Goal: Information Seeking & Learning: Learn about a topic

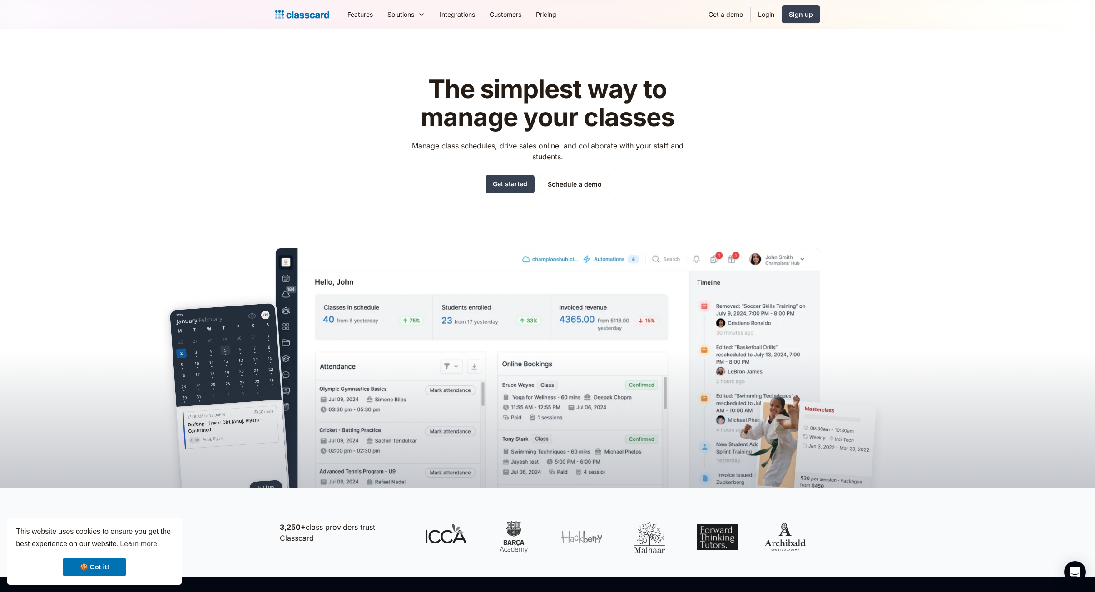
click at [651, 134] on div "The simplest way to manage your classes Manage class schedules, drive sales onl…" at bounding box center [547, 134] width 288 height 118
click at [640, 146] on p "Manage class schedules, drive sales online, and collaborate with your staff and…" at bounding box center [547, 151] width 288 height 22
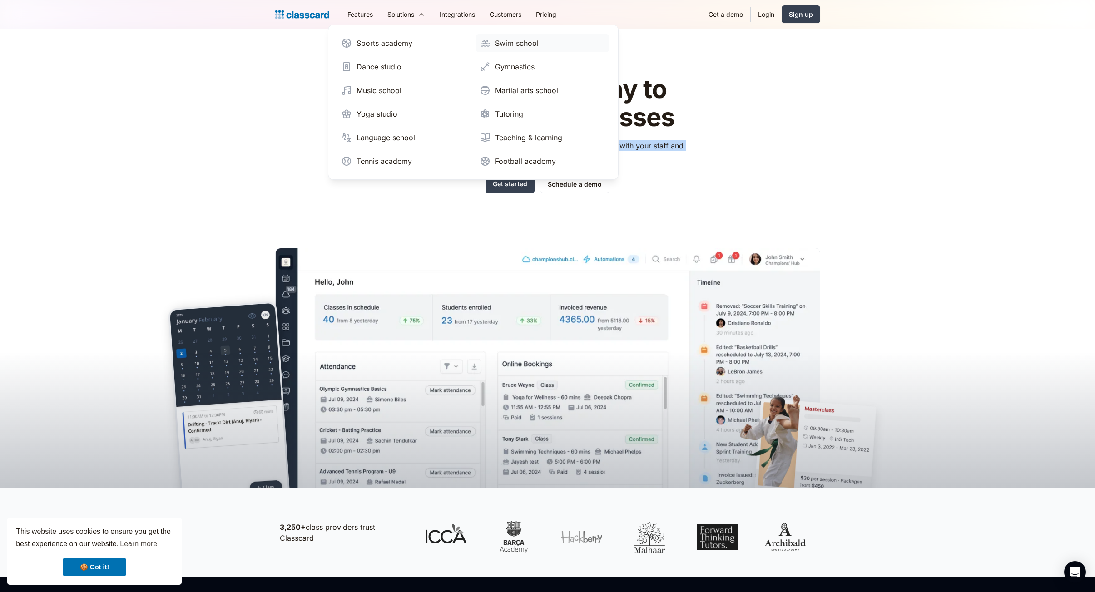
click at [524, 44] on div "Swim school" at bounding box center [517, 43] width 44 height 11
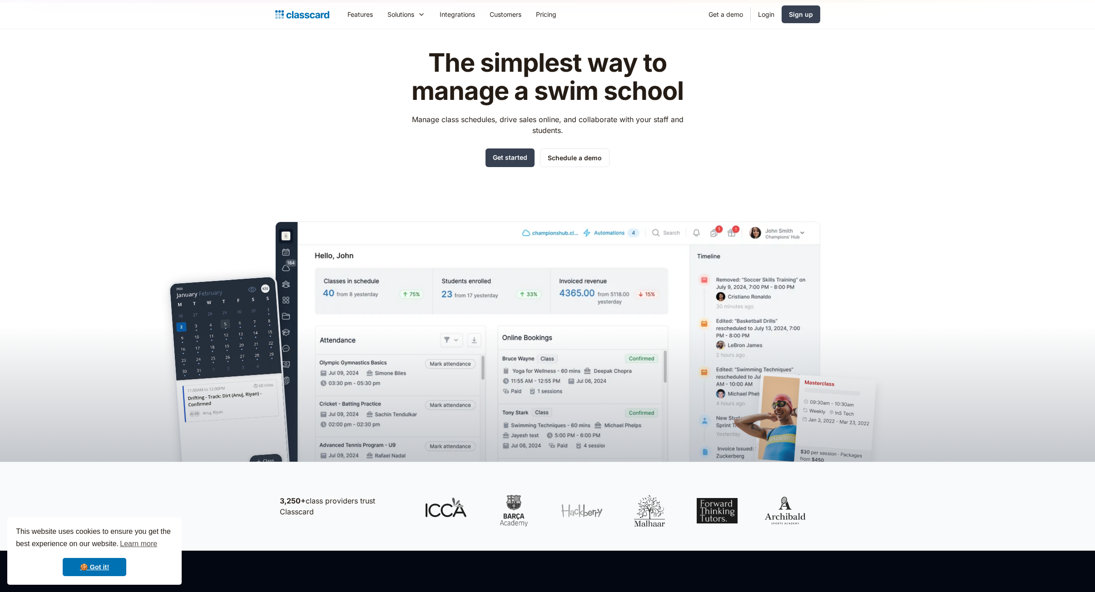
scroll to position [91, 0]
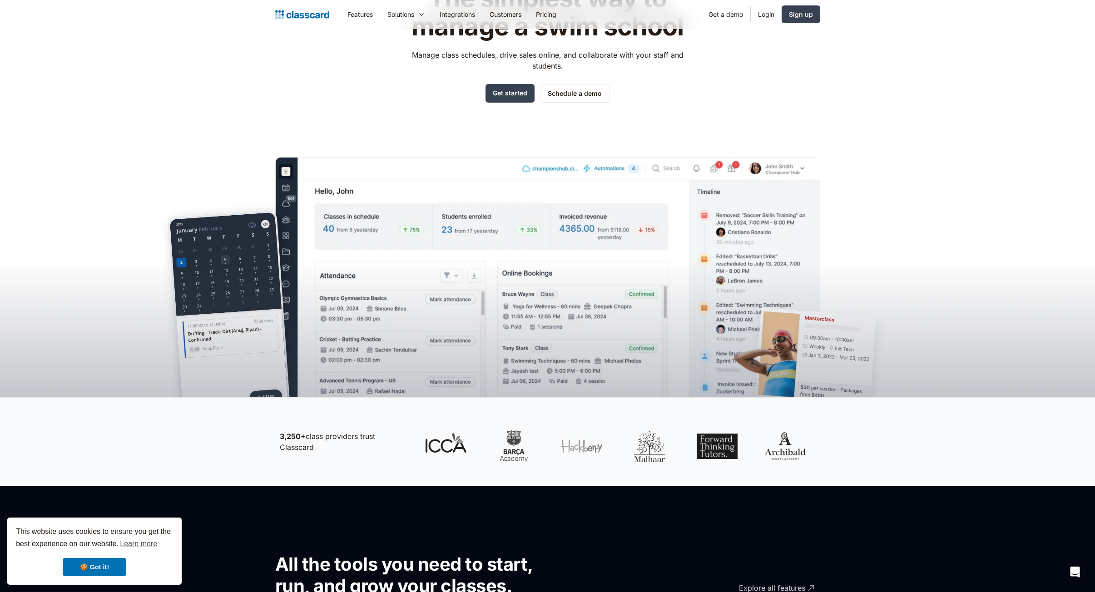
click at [560, 62] on p "Manage class schedules, drive sales online, and collaborate with your staff and…" at bounding box center [547, 60] width 288 height 22
click at [650, 72] on div "The simplest way to manage a swim school Manage class schedules, drive sales on…" at bounding box center [547, 44] width 288 height 118
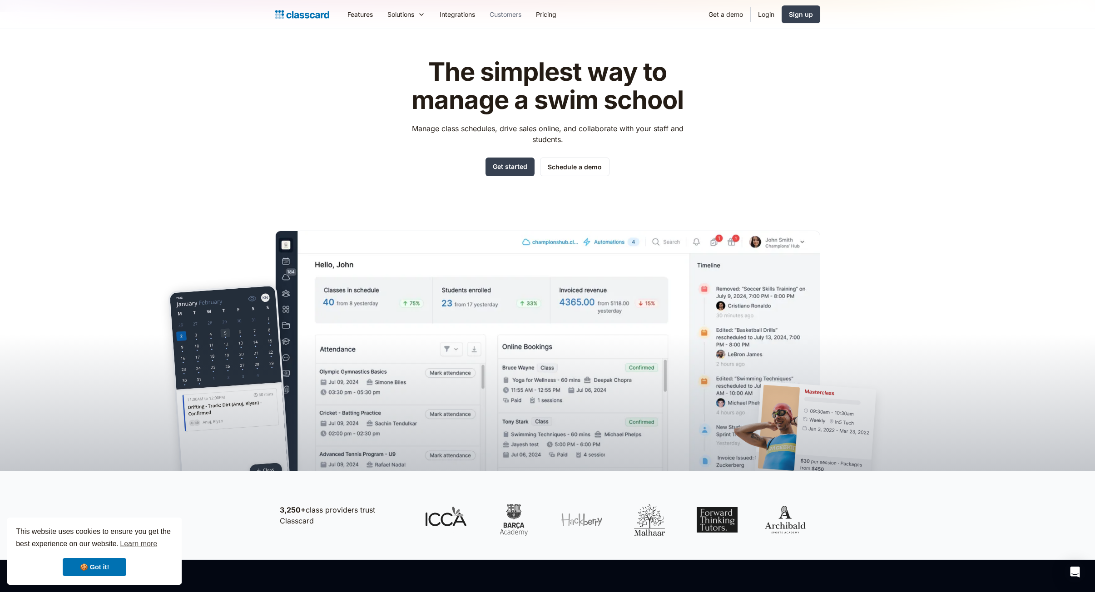
scroll to position [0, 0]
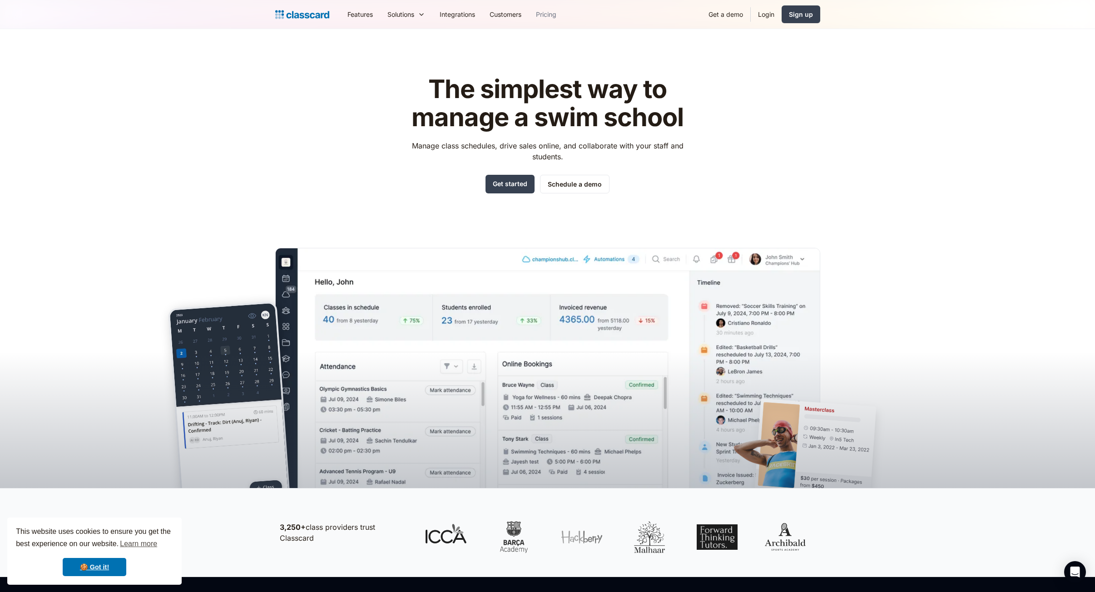
click at [558, 19] on link "Pricing" at bounding box center [546, 14] width 35 height 20
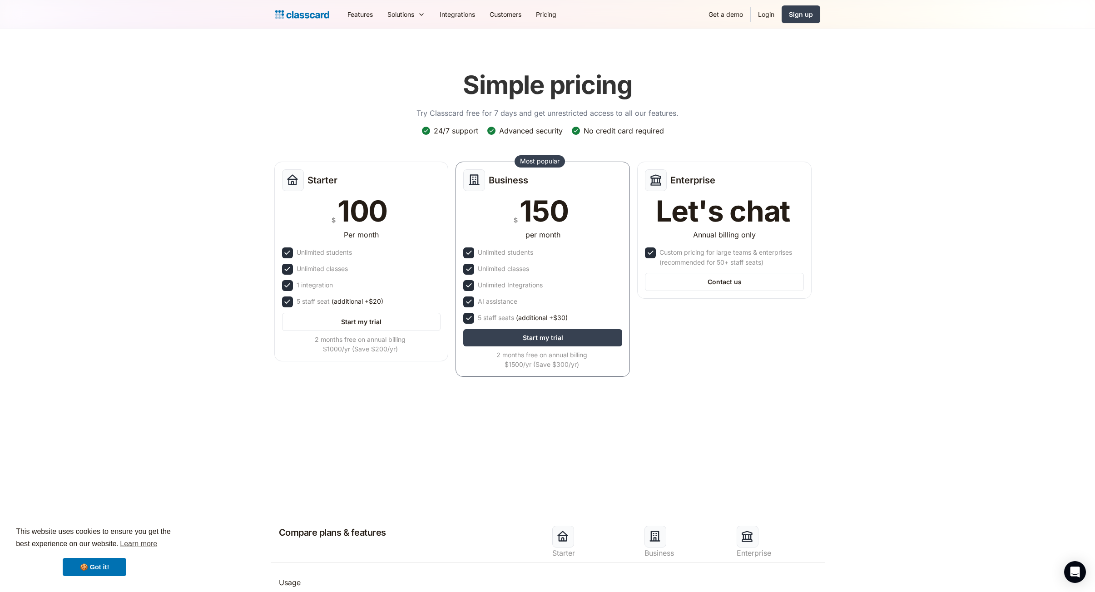
click at [530, 121] on div "Simple pricing Try Classcard free for 7 days and get unrestricted access to all…" at bounding box center [547, 93] width 262 height 65
click at [612, 123] on div "Simple pricing Try Classcard free for 7 days and get unrestricted access to all…" at bounding box center [547, 93] width 262 height 65
click at [694, 119] on div "Simple pricing Try Classcard free for 7 days and get unrestricted access to all…" at bounding box center [547, 223] width 545 height 325
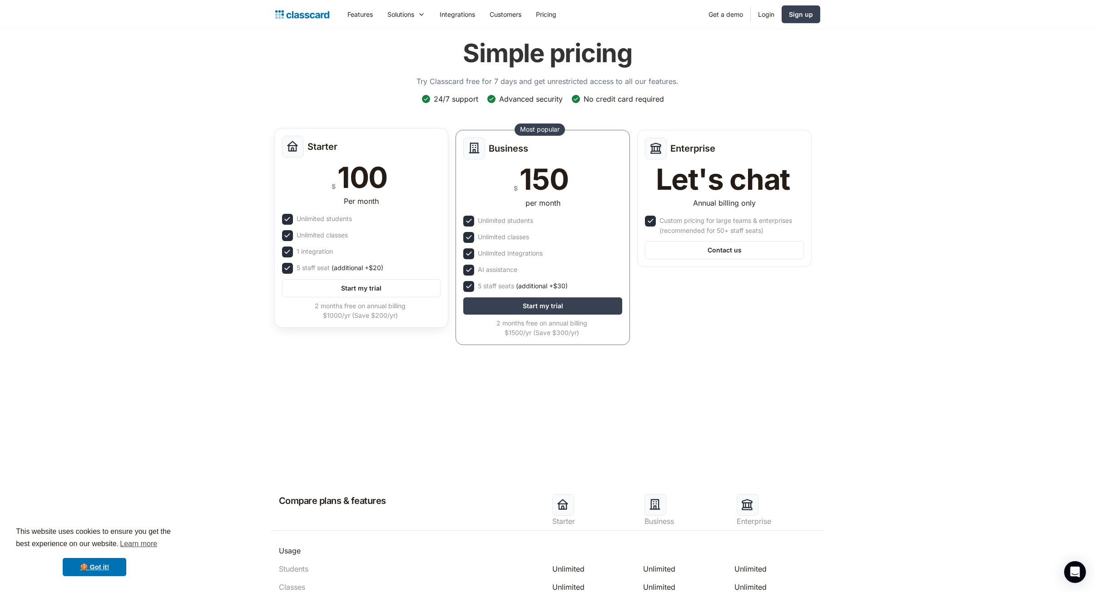
scroll to position [45, 0]
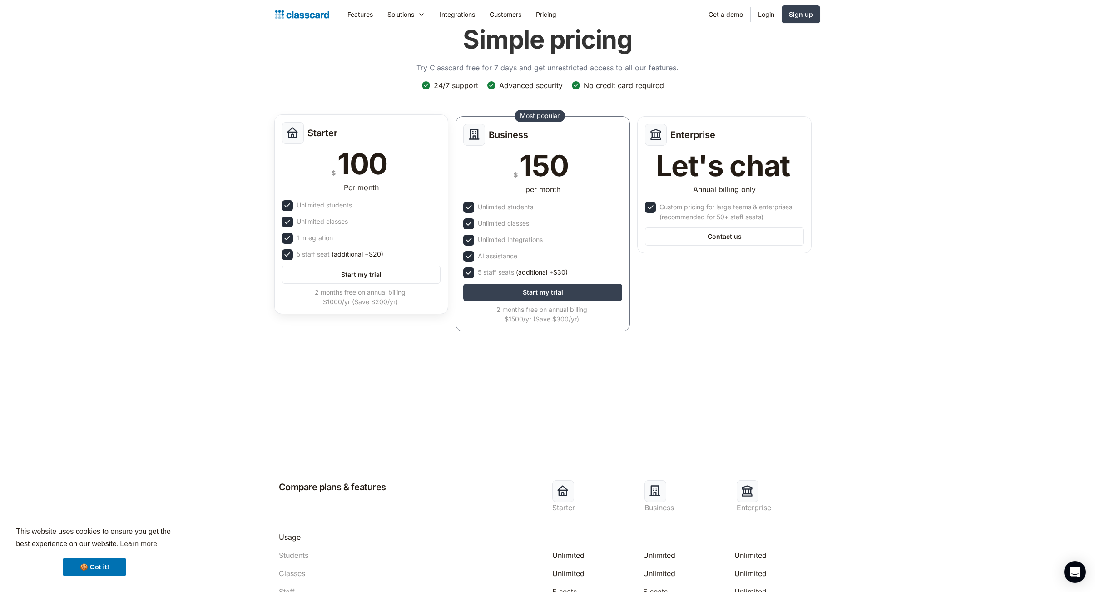
click at [364, 163] on div "100" at bounding box center [362, 163] width 50 height 29
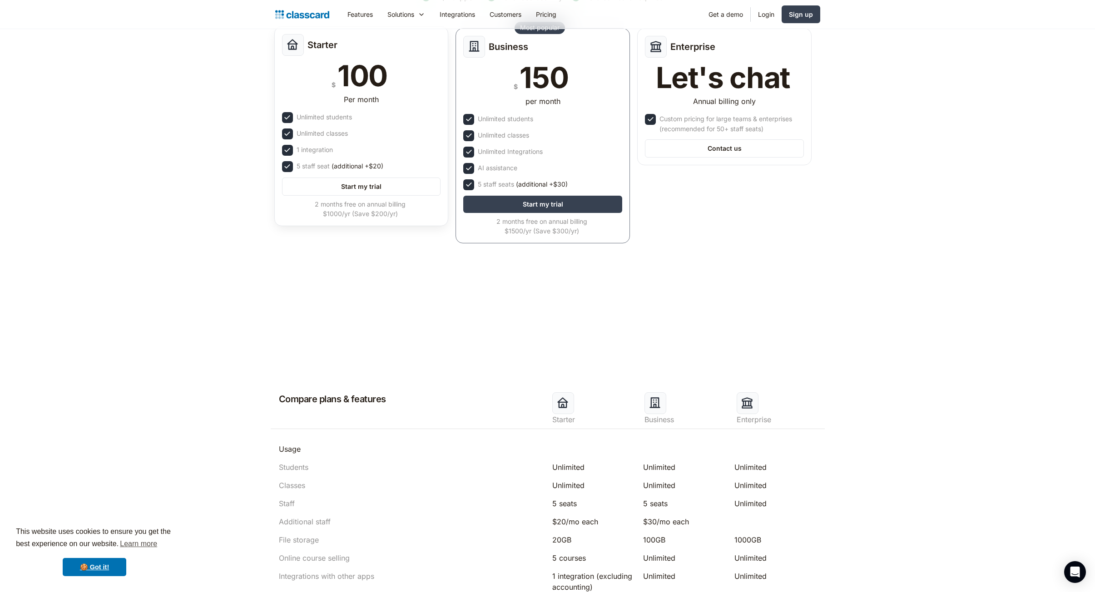
scroll to position [182, 0]
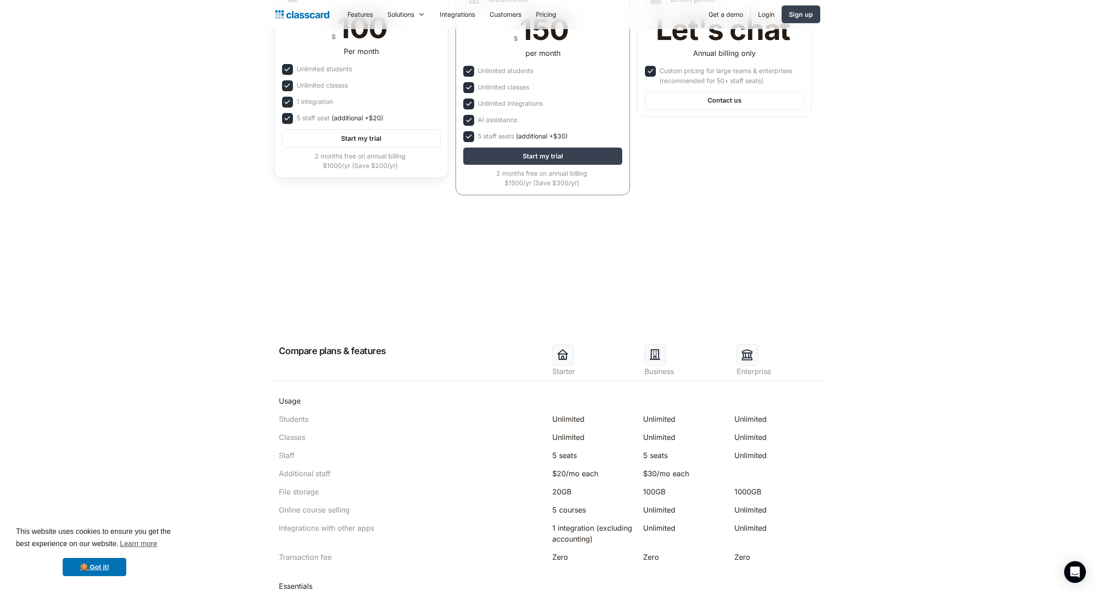
click at [377, 156] on div "2 months free on annual billing $1000/yr (Save $200/yr)" at bounding box center [360, 160] width 157 height 19
click at [377, 158] on div "2 months free on annual billing $1000/yr (Save $200/yr)" at bounding box center [360, 160] width 157 height 19
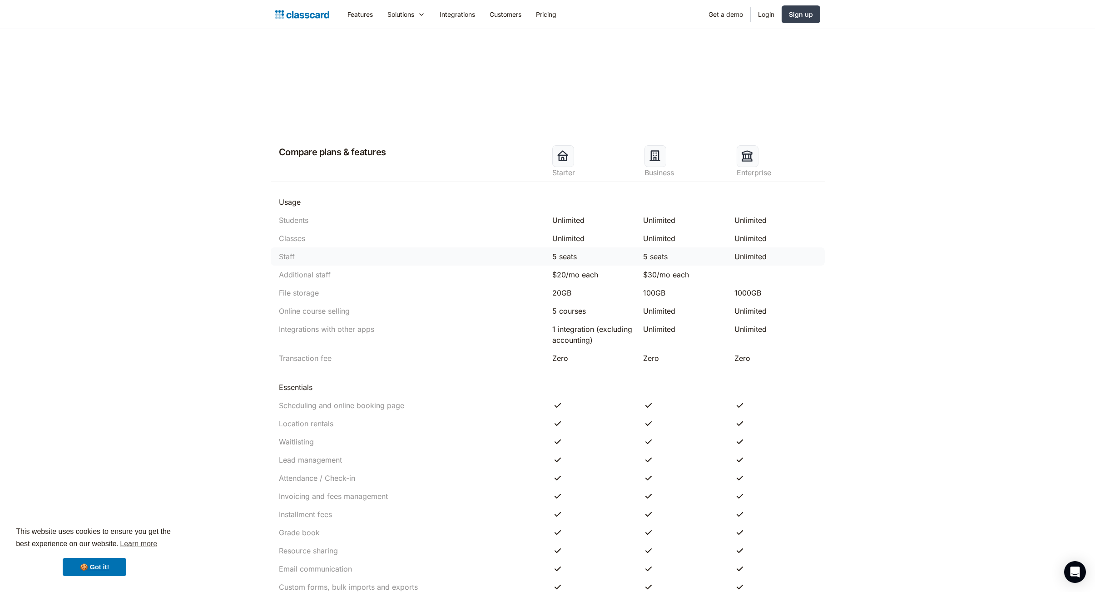
scroll to position [454, 0]
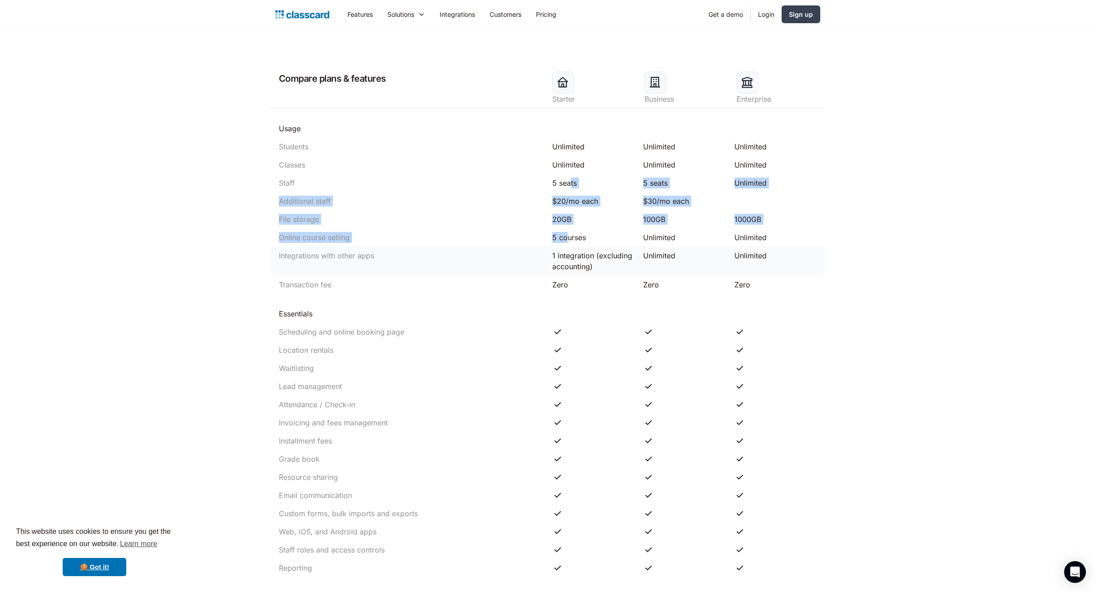
drag, startPoint x: 570, startPoint y: 226, endPoint x: 565, endPoint y: 257, distance: 30.8
click at [565, 256] on div "Compare plans & features Starter Business Enterprise Usage Students Unlimited U…" at bounding box center [547, 449] width 545 height 771
click at [565, 257] on div "1 integration (excluding accounting)" at bounding box center [593, 261] width 82 height 22
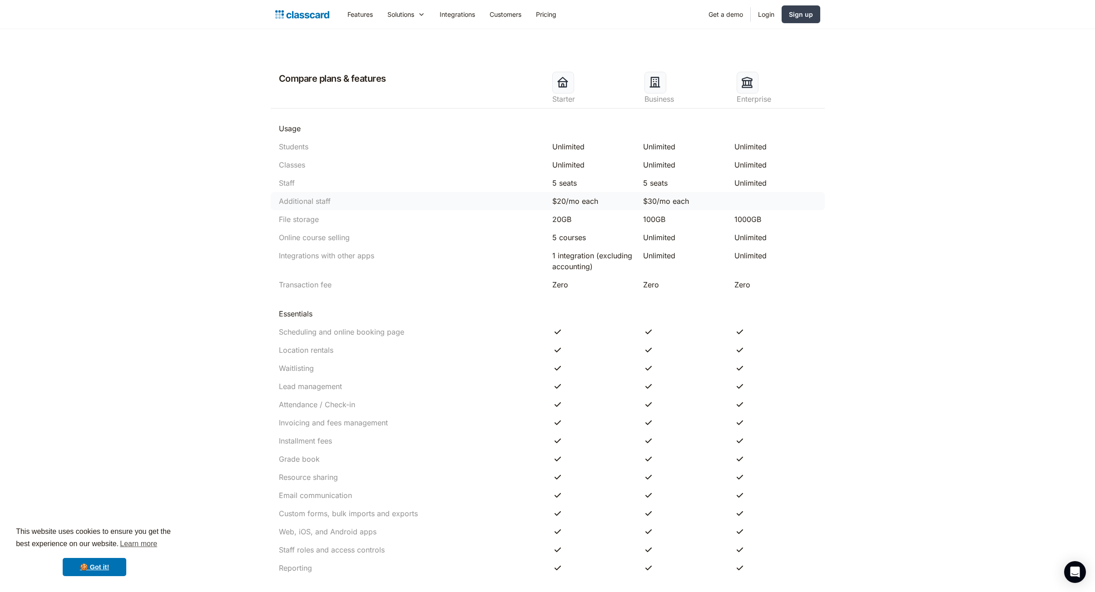
click at [579, 207] on div "Additional staff $20/mo each $30/mo each" at bounding box center [548, 201] width 554 height 18
click at [568, 247] on div "Integrations with other apps 1 integration (excluding accounting) Unlimited Unl…" at bounding box center [548, 261] width 554 height 29
click at [568, 260] on div "1 integration (excluding accounting)" at bounding box center [593, 261] width 82 height 22
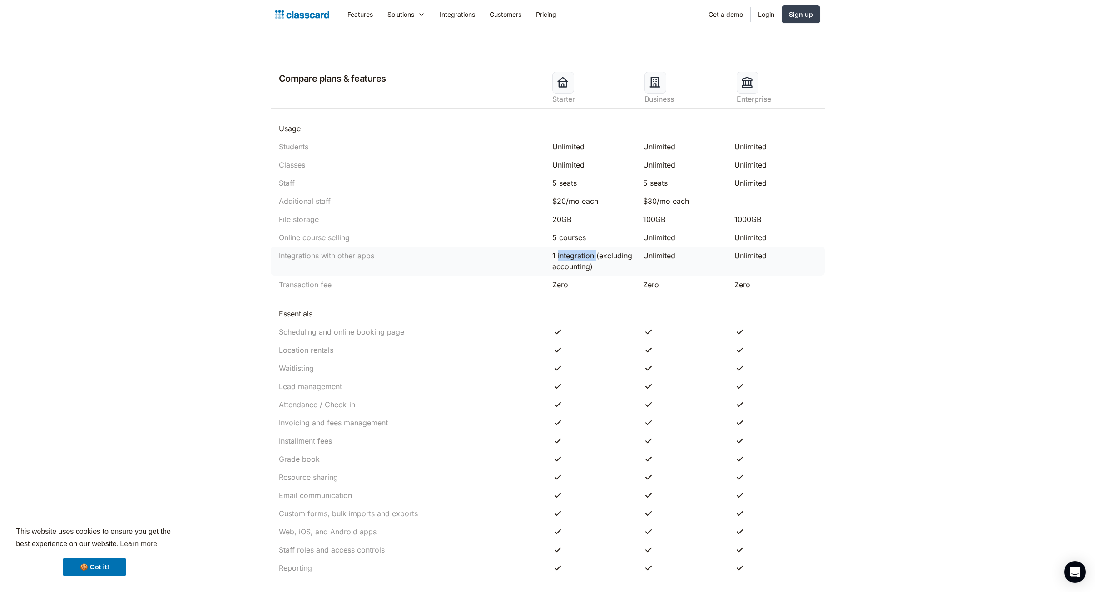
click at [568, 260] on div "1 integration (excluding accounting)" at bounding box center [593, 261] width 82 height 22
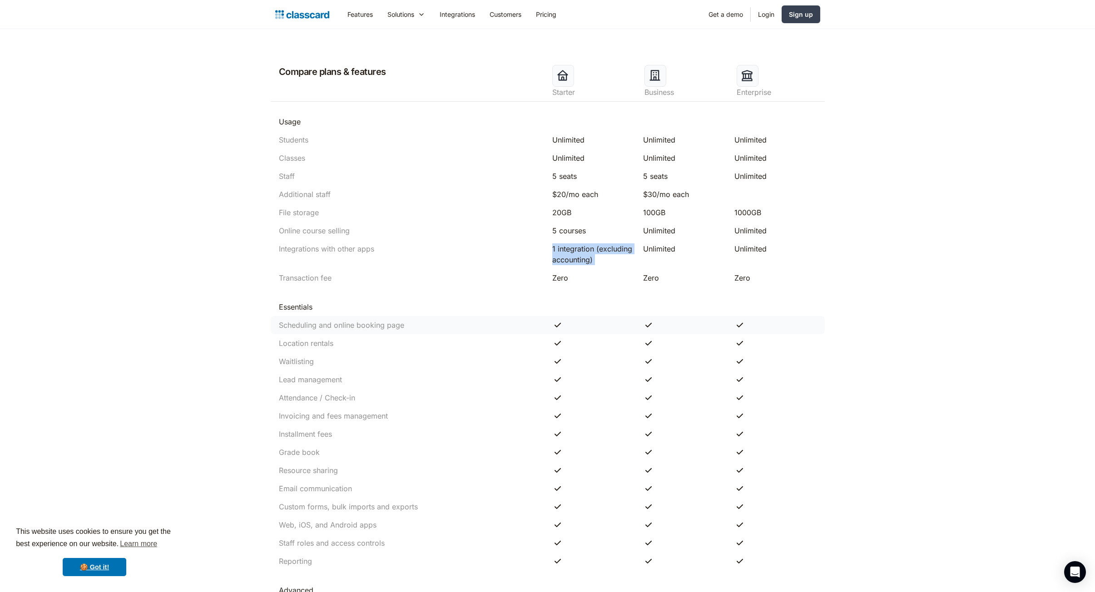
scroll to position [590, 0]
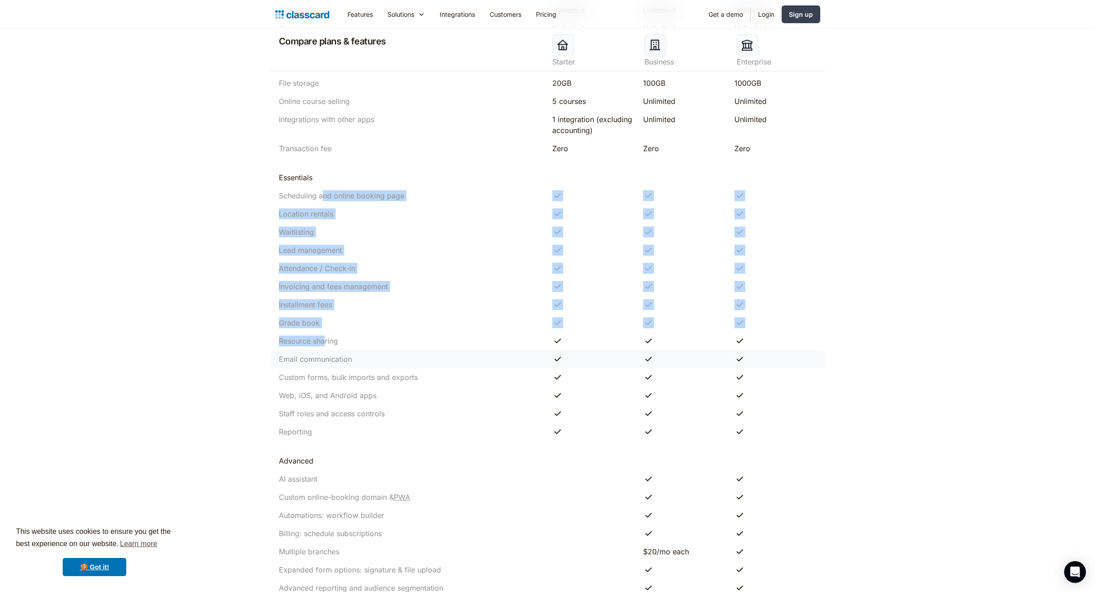
drag, startPoint x: 325, startPoint y: 193, endPoint x: 324, endPoint y: 350, distance: 156.6
click at [324, 350] on div "Compare plans & features Starter Business Enterprise Usage Students Unlimited U…" at bounding box center [547, 313] width 545 height 771
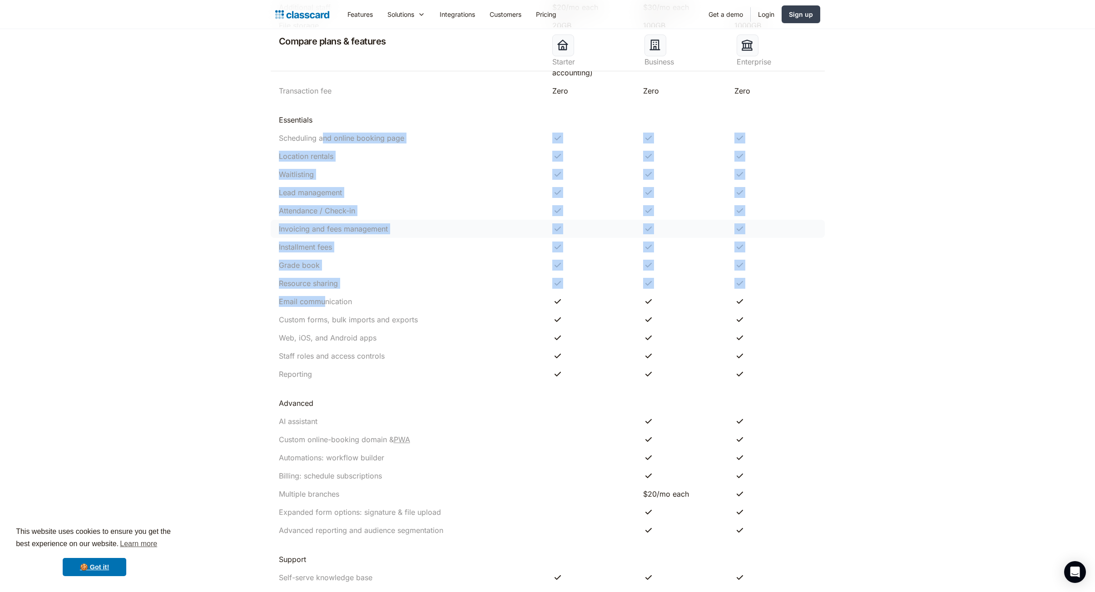
scroll to position [681, 0]
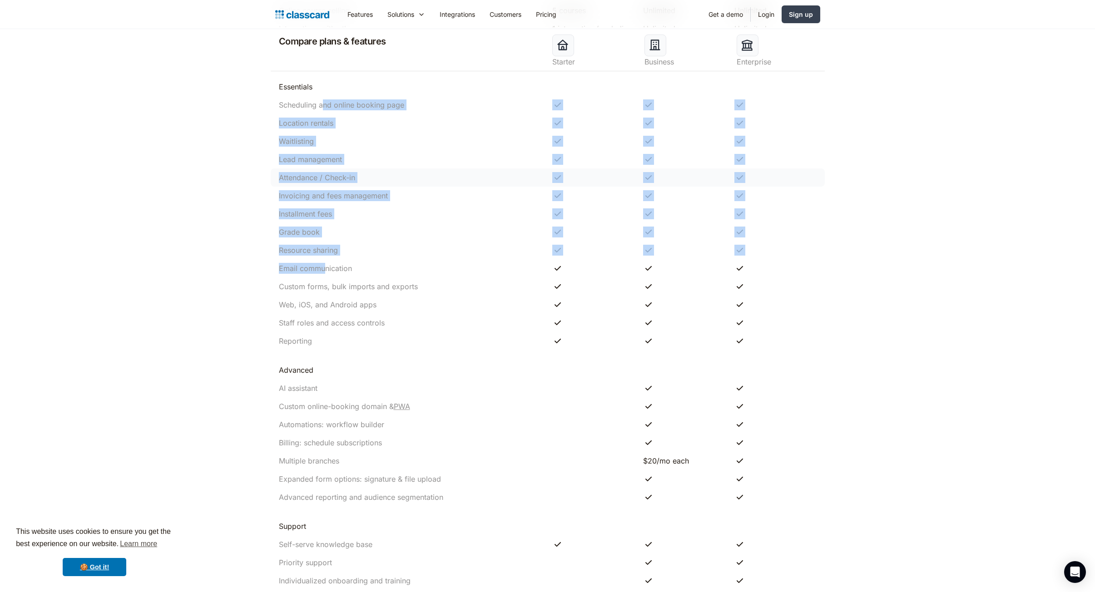
click at [306, 175] on div "Attendance / Check-in" at bounding box center [317, 177] width 76 height 11
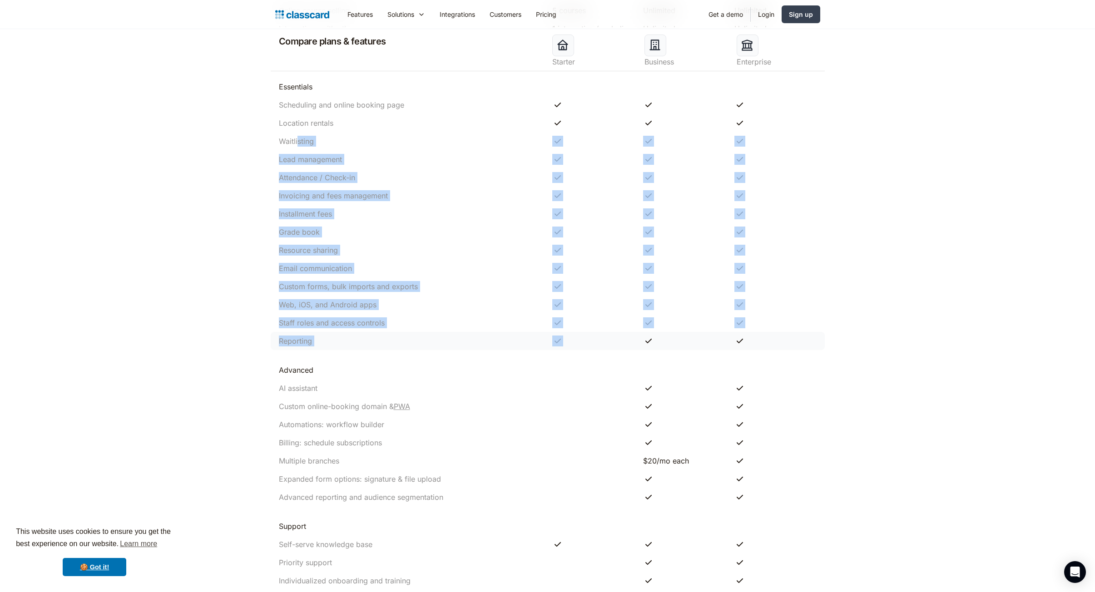
drag, startPoint x: 299, startPoint y: 134, endPoint x: 613, endPoint y: 333, distance: 371.6
click at [611, 335] on div "Compare plans & features Starter Business Enterprise Usage Students Unlimited U…" at bounding box center [547, 222] width 545 height 771
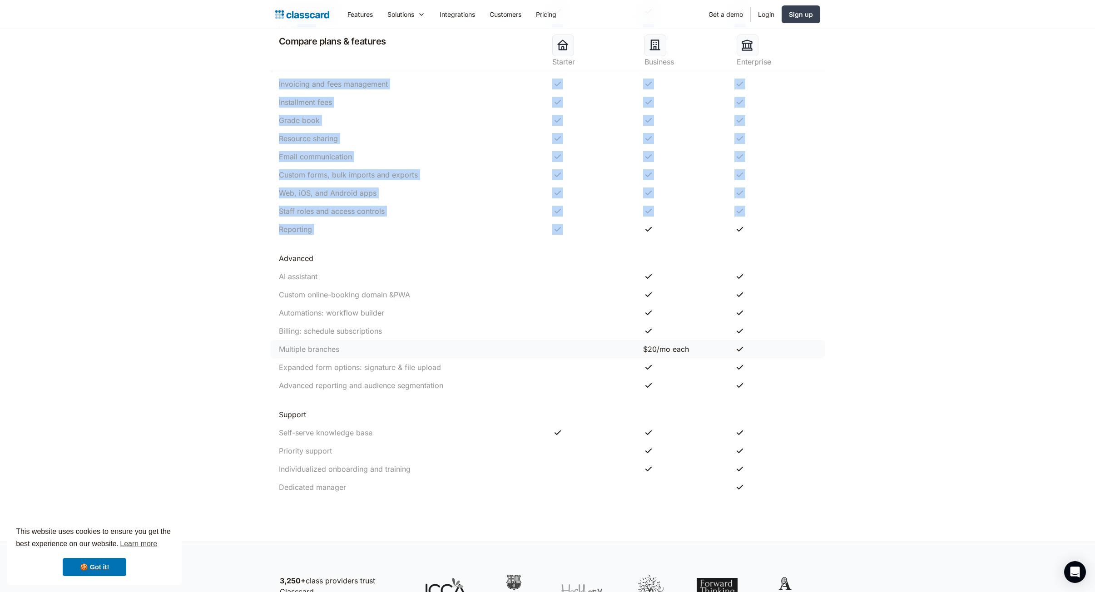
scroll to position [863, 0]
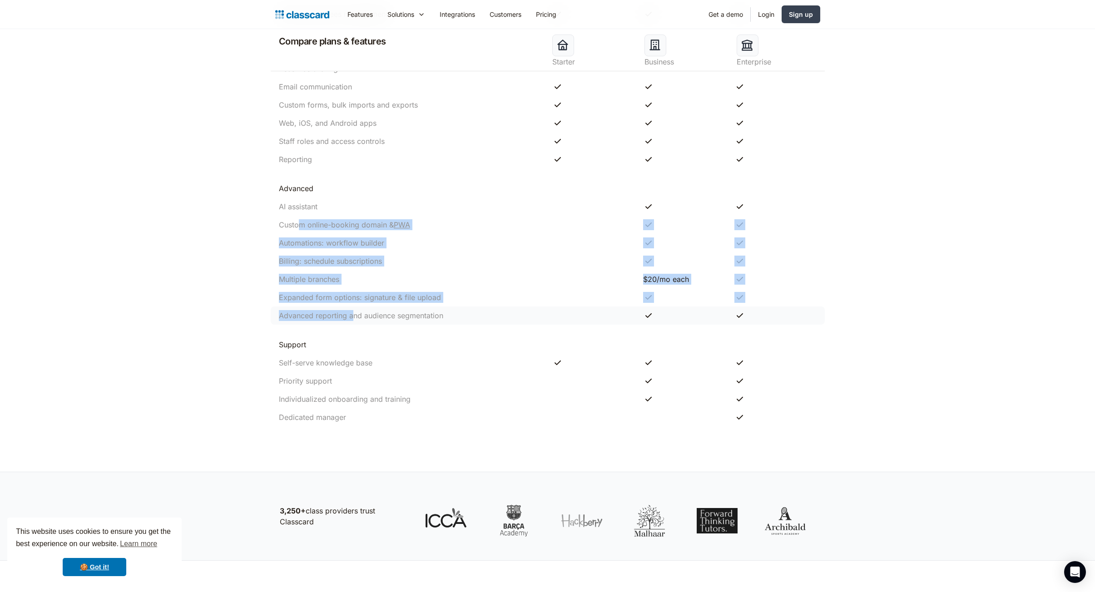
drag, startPoint x: 307, startPoint y: 238, endPoint x: 356, endPoint y: 314, distance: 90.1
click at [354, 311] on div "Compare plans & features Starter Business Enterprise Usage Students Unlimited U…" at bounding box center [547, 41] width 545 height 771
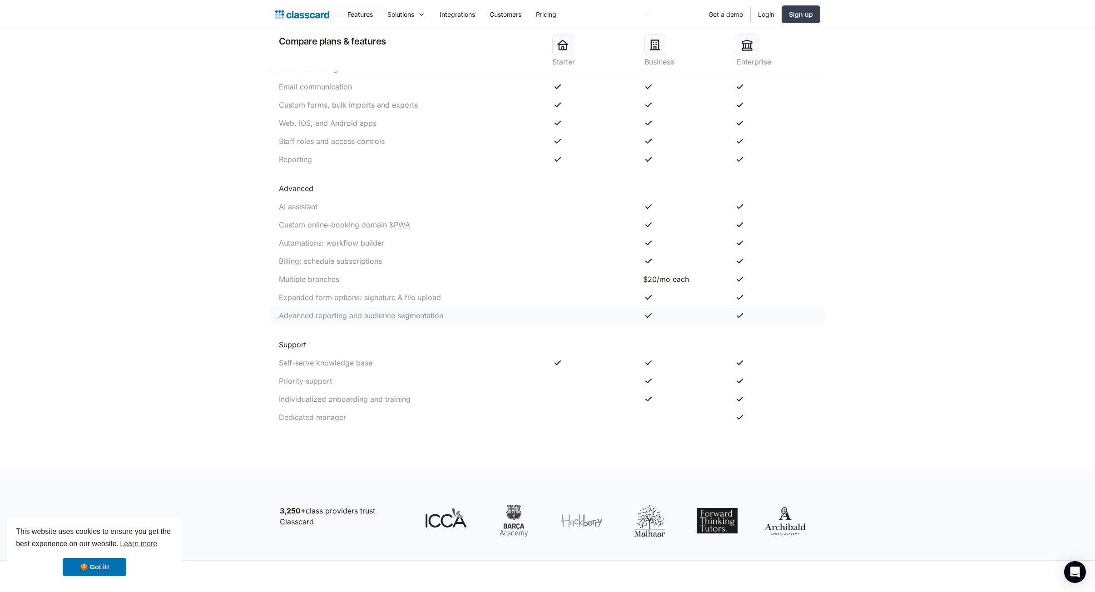
click at [356, 314] on div "Advanced reporting and audience segmentation" at bounding box center [361, 315] width 164 height 11
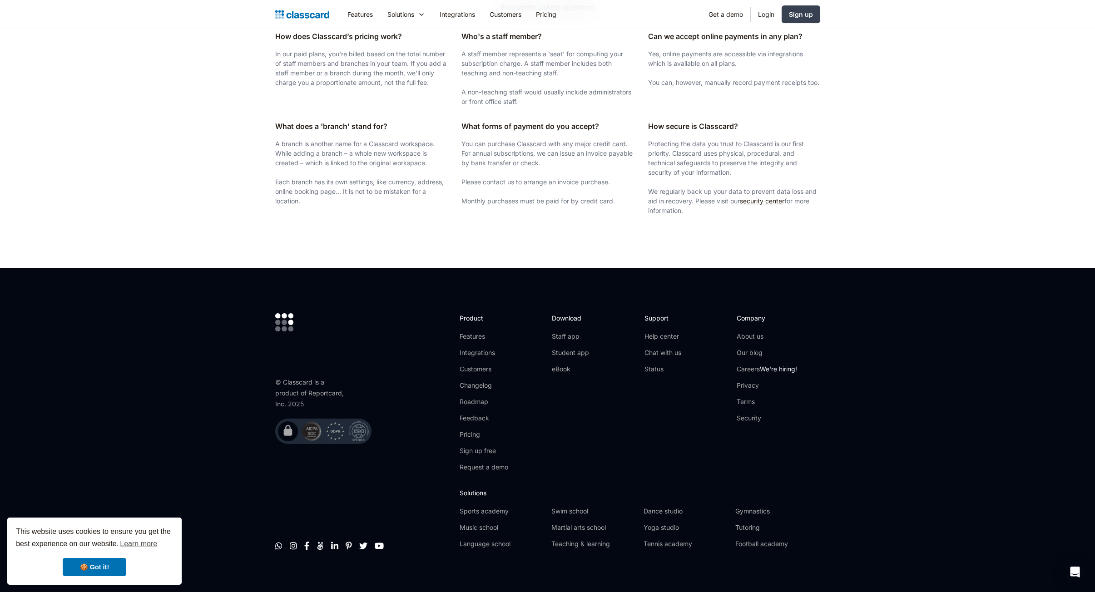
scroll to position [1572, 0]
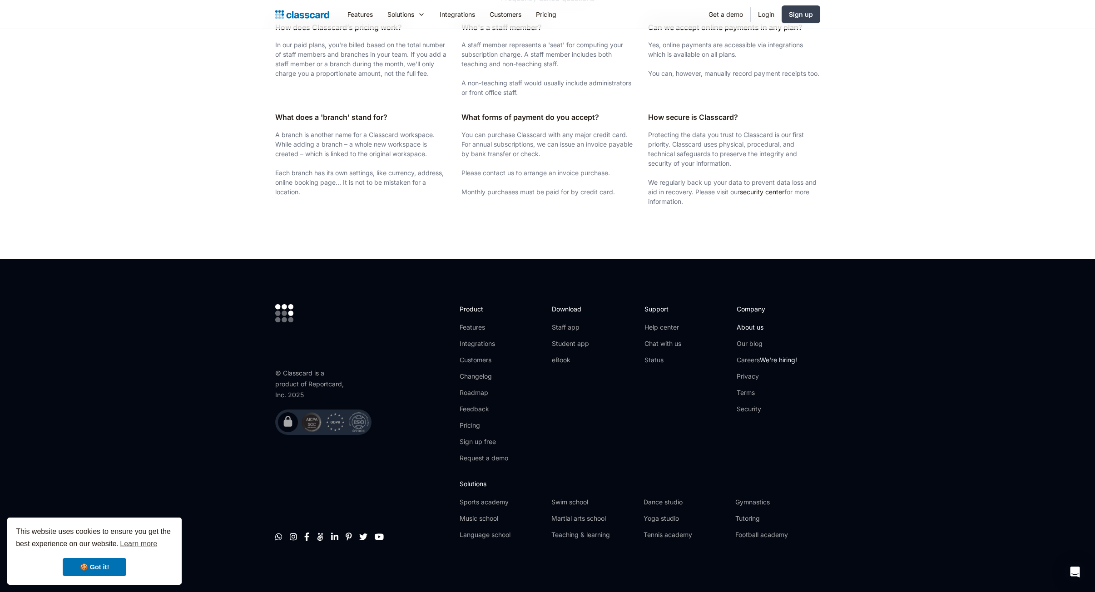
click at [754, 328] on link "About us" at bounding box center [766, 327] width 60 height 9
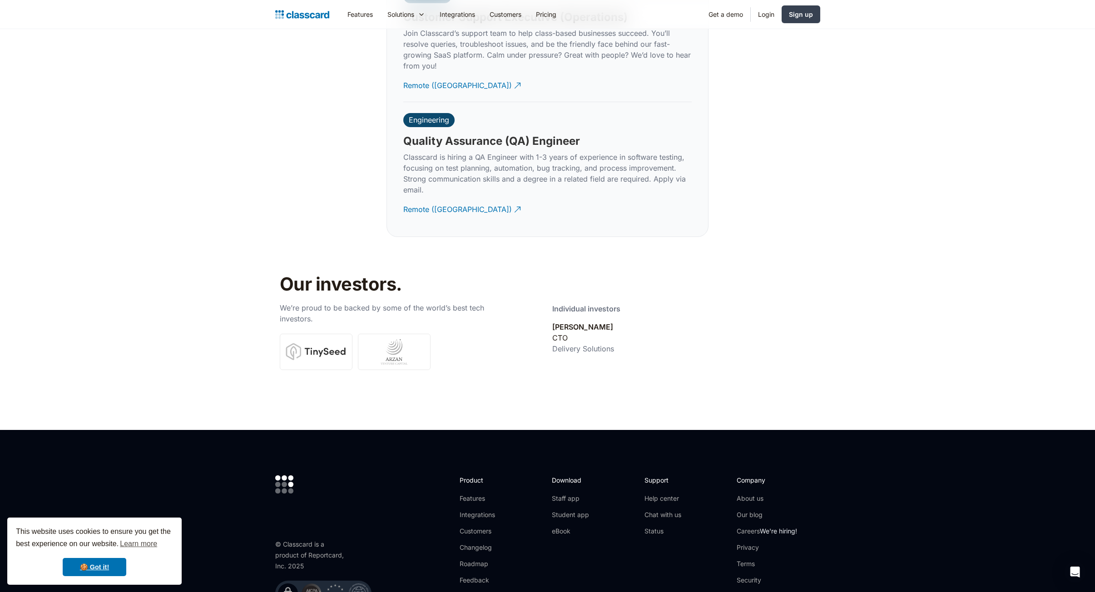
scroll to position [3088, 0]
